Goal: Find specific page/section: Find specific page/section

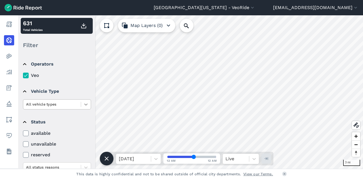
click at [86, 104] on icon at bounding box center [86, 105] width 6 height 6
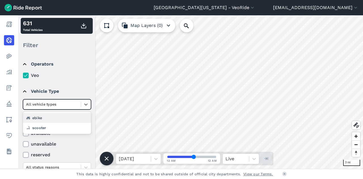
click at [64, 118] on div "ebike" at bounding box center [57, 118] width 68 height 10
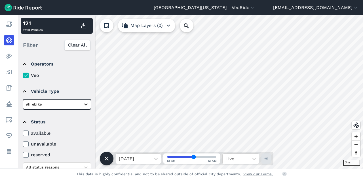
click at [85, 104] on icon at bounding box center [85, 104] width 3 height 2
click at [54, 127] on div "scooter" at bounding box center [57, 128] width 68 height 10
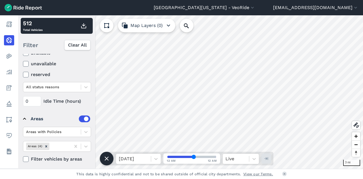
scroll to position [82, 0]
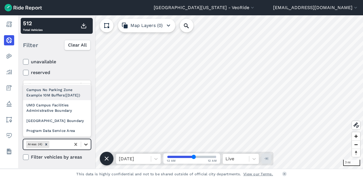
click at [86, 145] on icon at bounding box center [86, 144] width 6 height 6
click at [52, 92] on div "Campus No Parking Zone Example 10M Buffers(11/7/22)" at bounding box center [57, 92] width 68 height 15
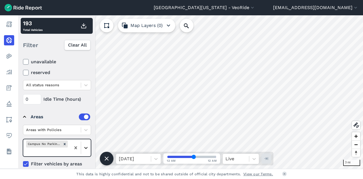
click at [86, 149] on icon at bounding box center [86, 148] width 6 height 6
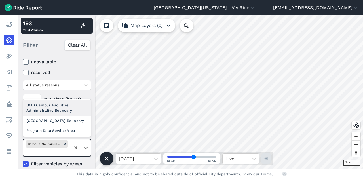
click at [55, 109] on div "UMD Campus Facilities Administrative Boundary" at bounding box center [57, 107] width 68 height 15
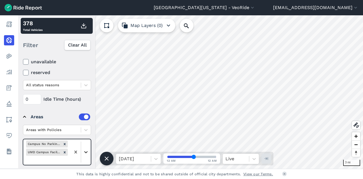
click at [87, 152] on icon at bounding box center [86, 152] width 6 height 6
click at [86, 150] on icon at bounding box center [86, 152] width 6 height 6
click at [83, 149] on div at bounding box center [86, 152] width 10 height 10
click at [53, 122] on div "University Park Boundary" at bounding box center [57, 121] width 68 height 10
click at [86, 155] on icon at bounding box center [85, 156] width 3 height 2
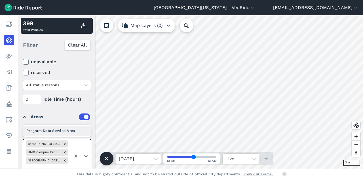
click at [59, 132] on div "Program Data Service Area" at bounding box center [57, 131] width 68 height 10
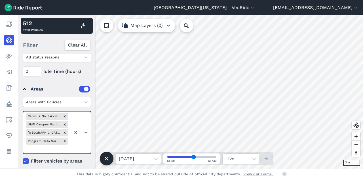
scroll to position [114, 0]
